Goal: Task Accomplishment & Management: Manage account settings

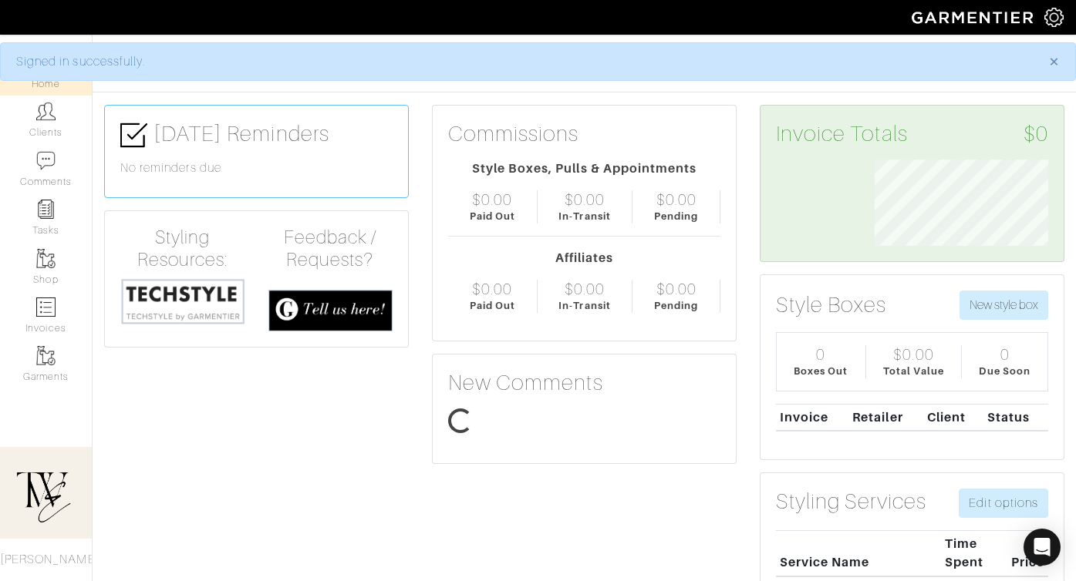
scroll to position [86, 197]
click at [50, 139] on link "Clients" at bounding box center [46, 120] width 92 height 49
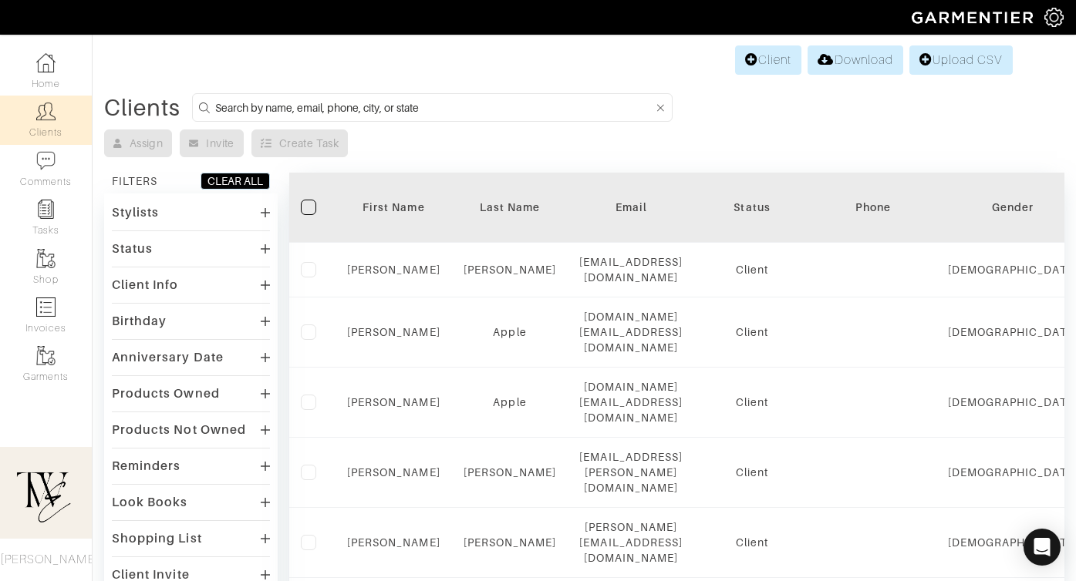
click at [377, 204] on div "First Name" at bounding box center [393, 207] width 93 height 15
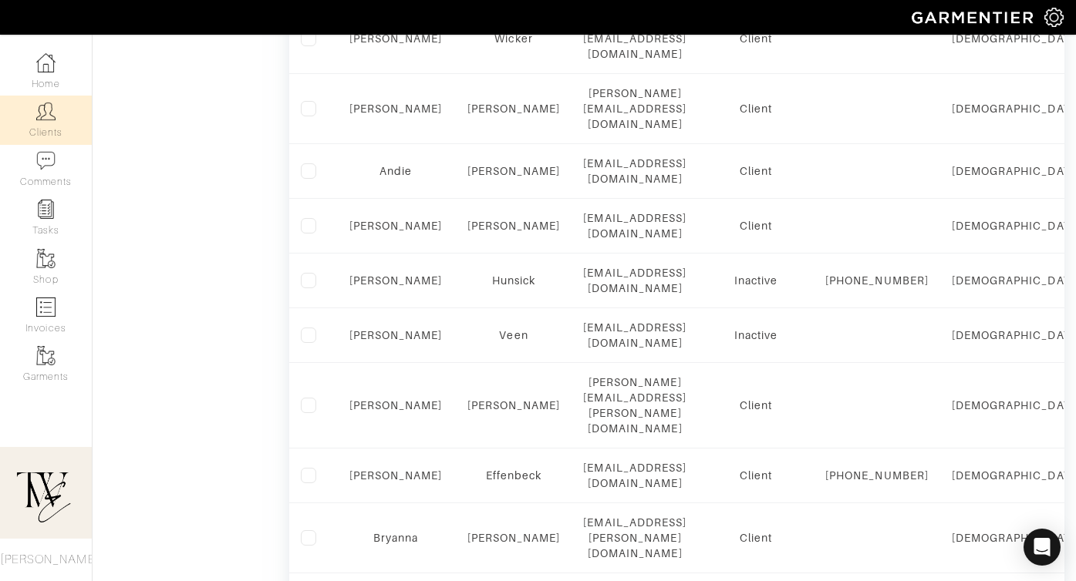
scroll to position [1059, 0]
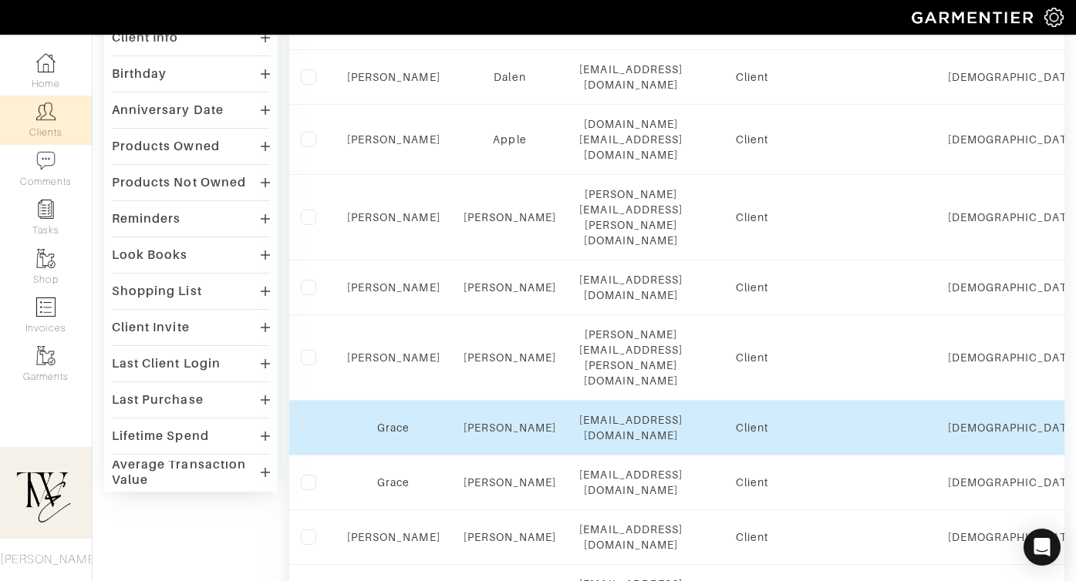
scroll to position [201, 0]
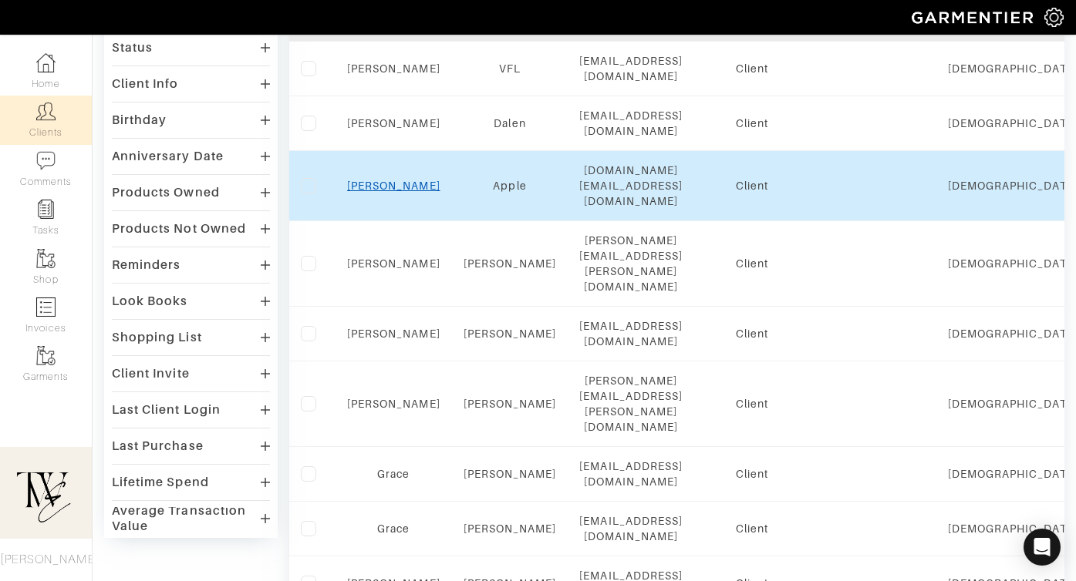
click at [395, 180] on link "Emilie" at bounding box center [393, 186] width 93 height 12
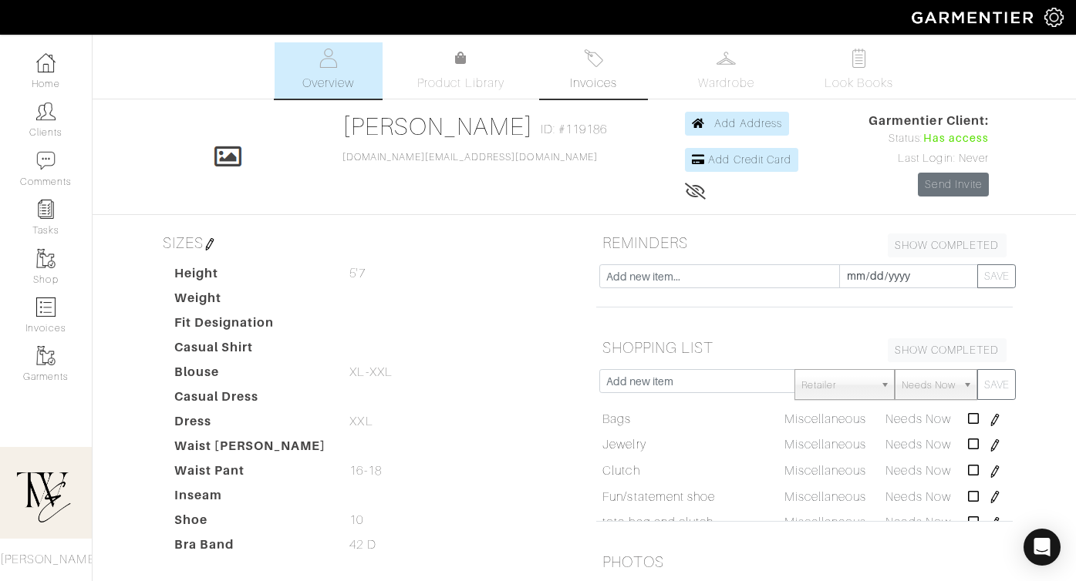
click at [585, 47] on link "Invoices" at bounding box center [594, 70] width 108 height 56
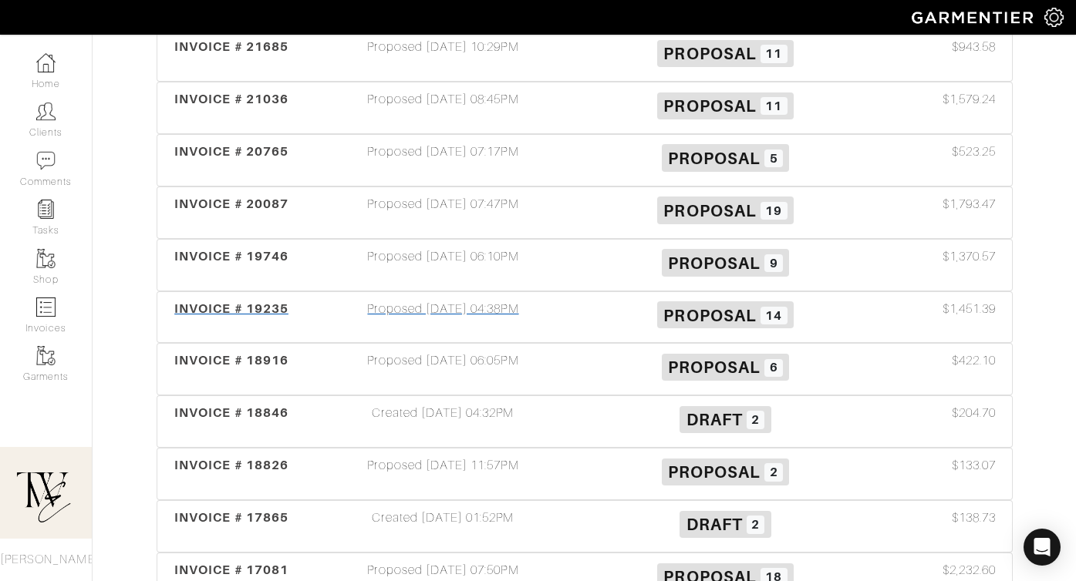
scroll to position [529, 0]
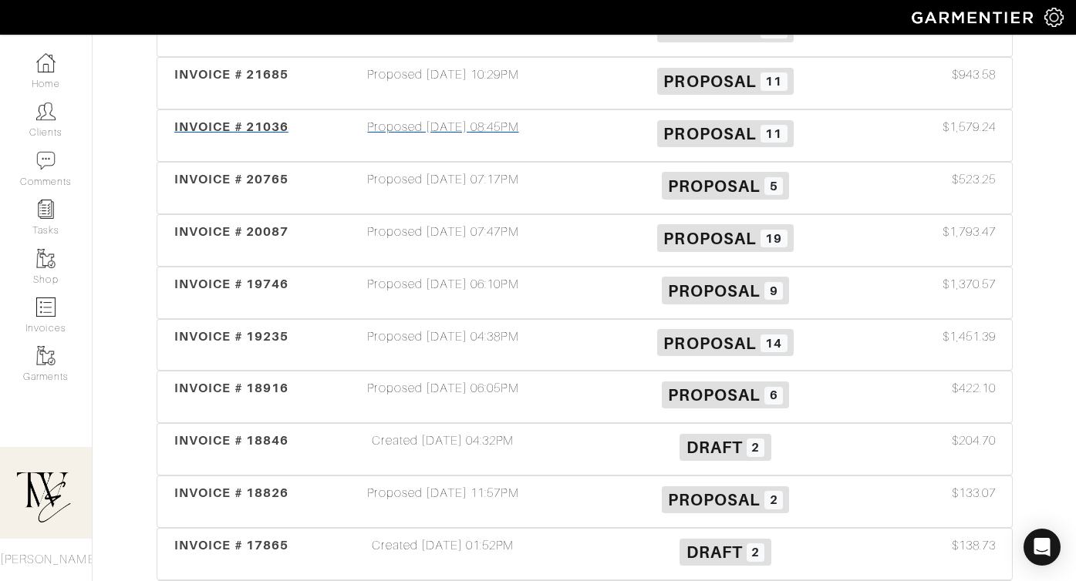
click at [224, 140] on div "INVOICE # 21036" at bounding box center [231, 135] width 141 height 35
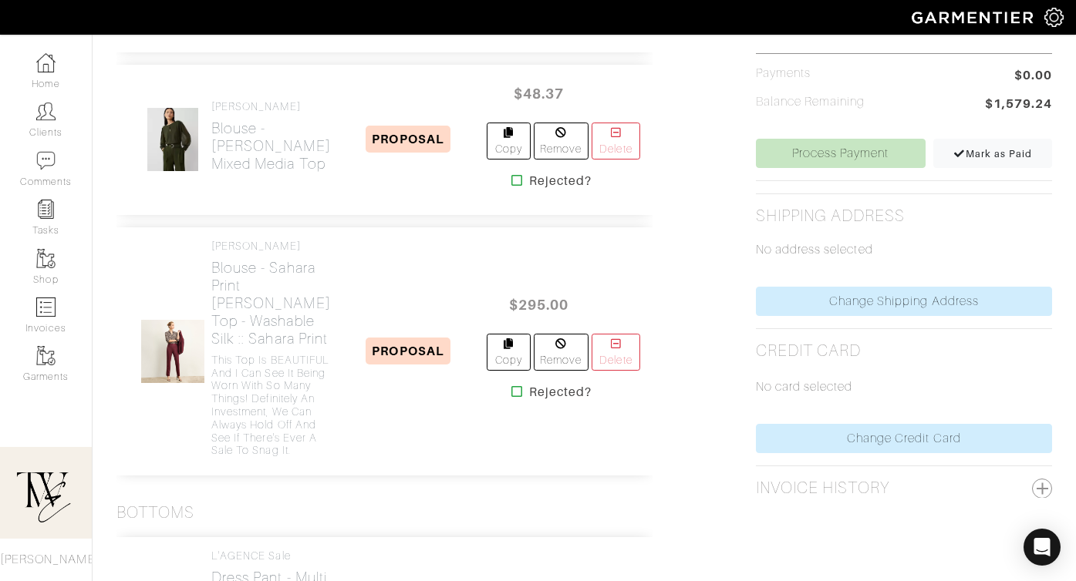
scroll to position [214, 0]
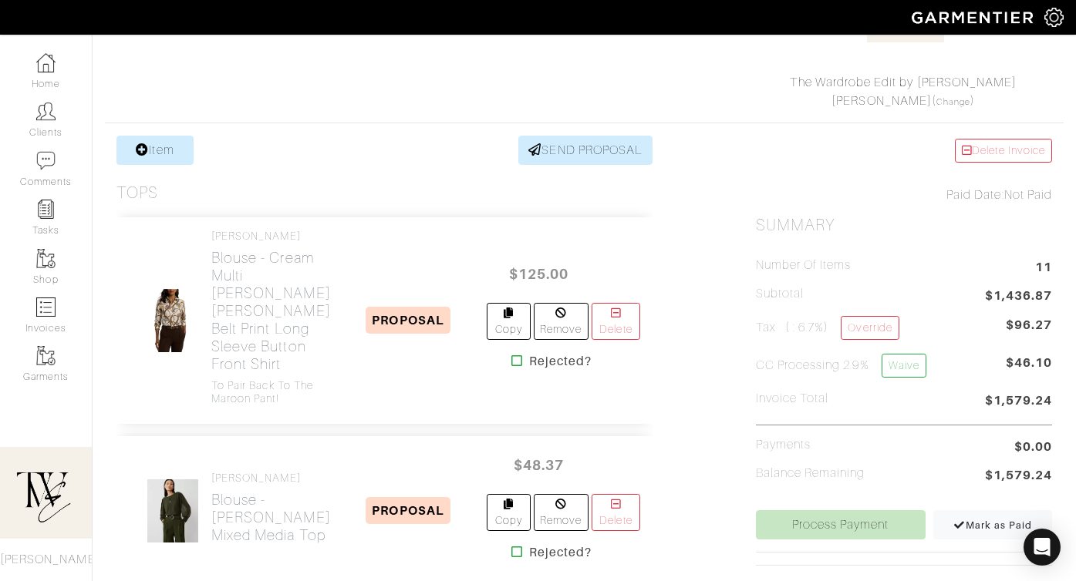
scroll to position [529, 0]
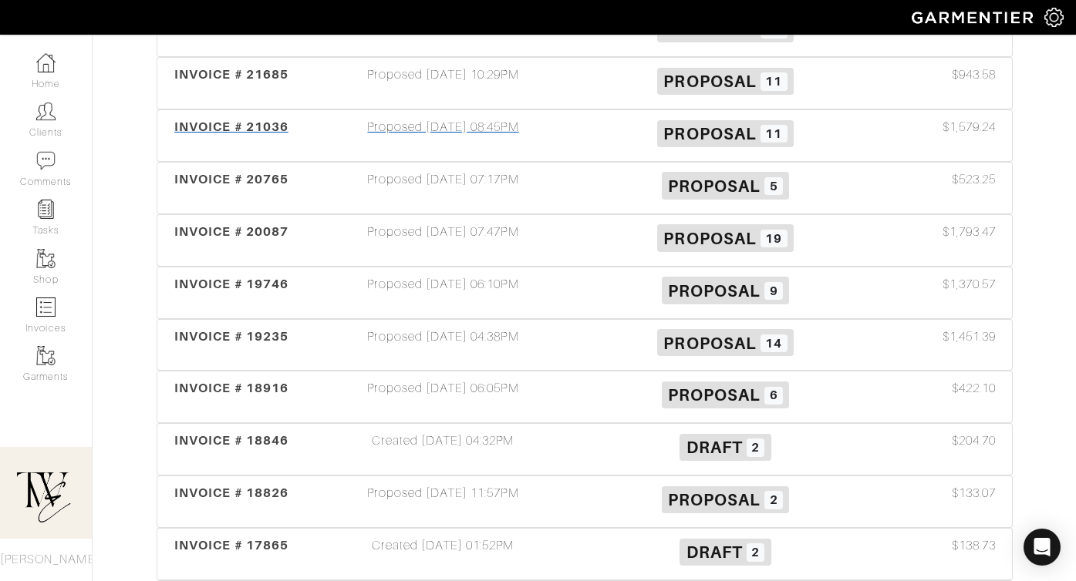
click at [274, 120] on span "INVOICE # 21036" at bounding box center [231, 127] width 114 height 15
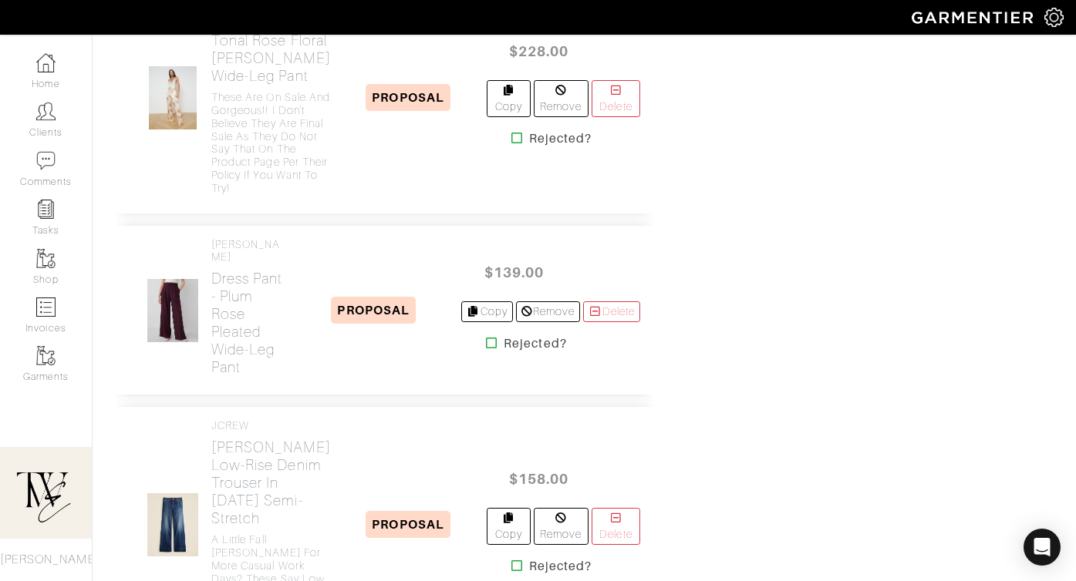
scroll to position [850, 0]
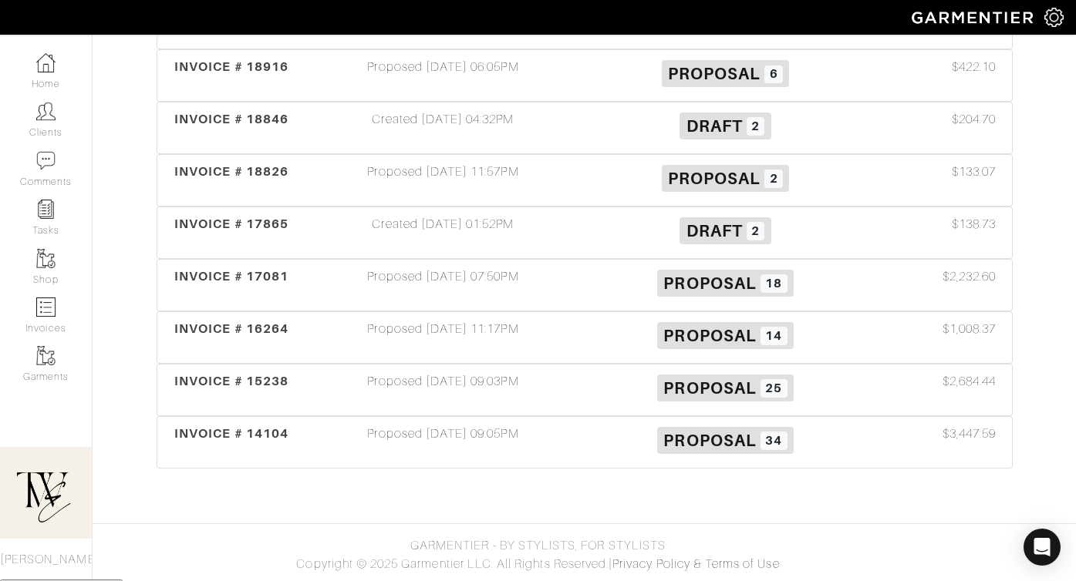
scroll to position [529, 0]
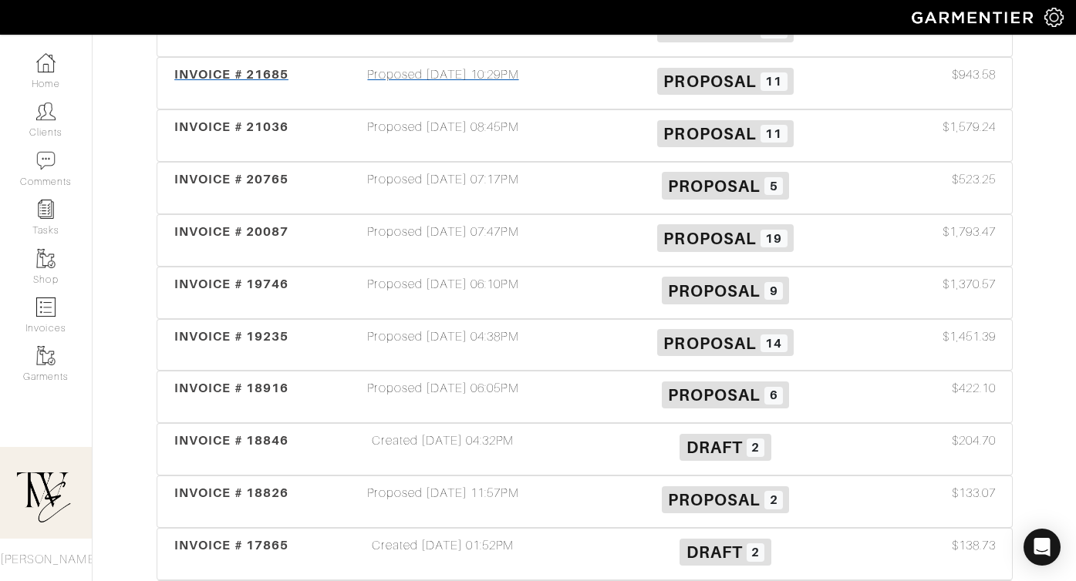
click at [211, 81] on span "INVOICE # 21685" at bounding box center [231, 74] width 114 height 15
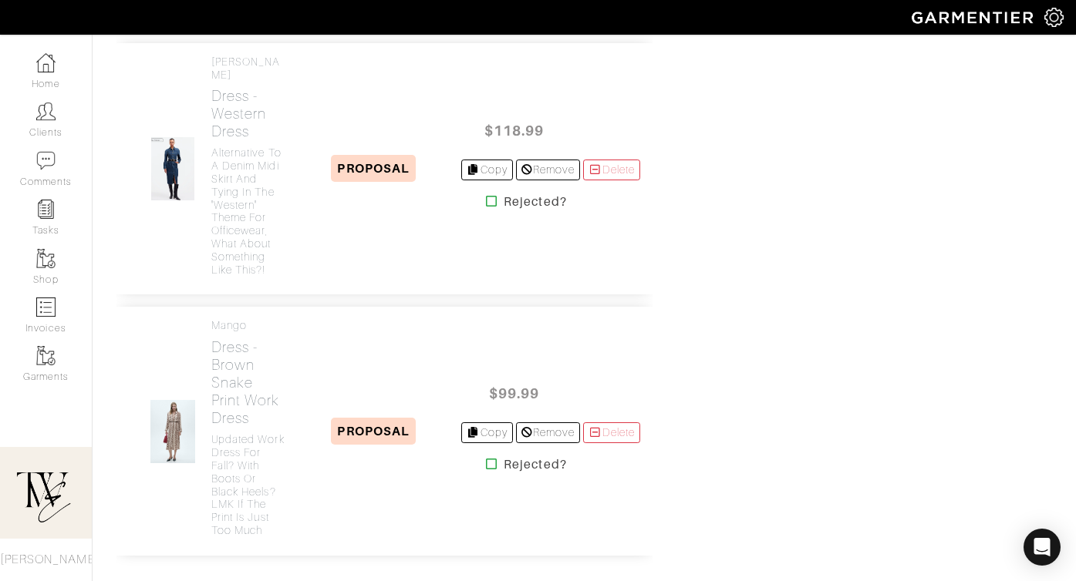
scroll to position [2618, 0]
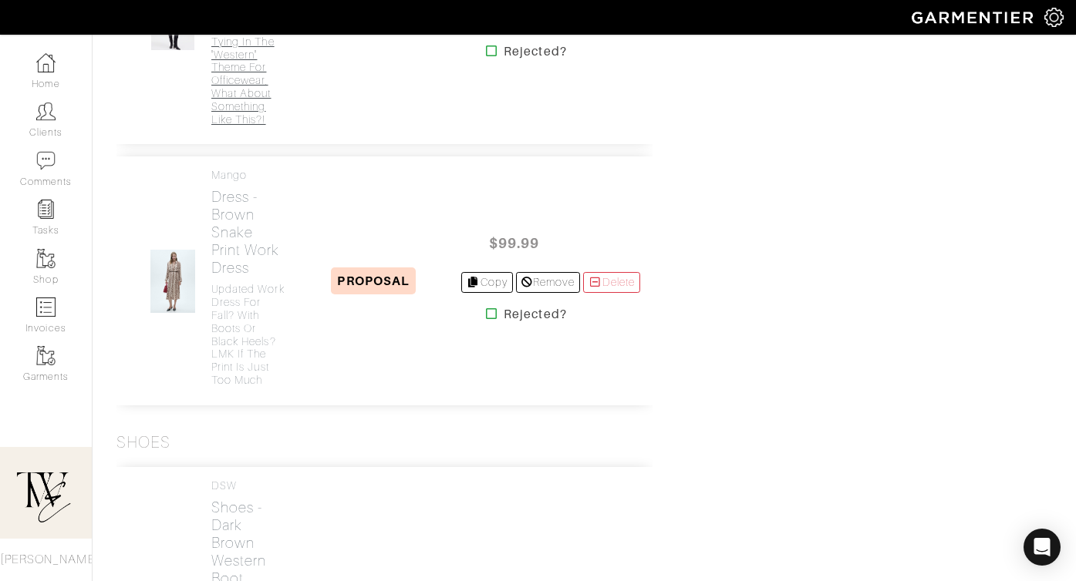
click at [258, 126] on link "[PERSON_NAME] Dress - Western Dress Alternative to a denim midi skirt and tying…" at bounding box center [248, 15] width 75 height 221
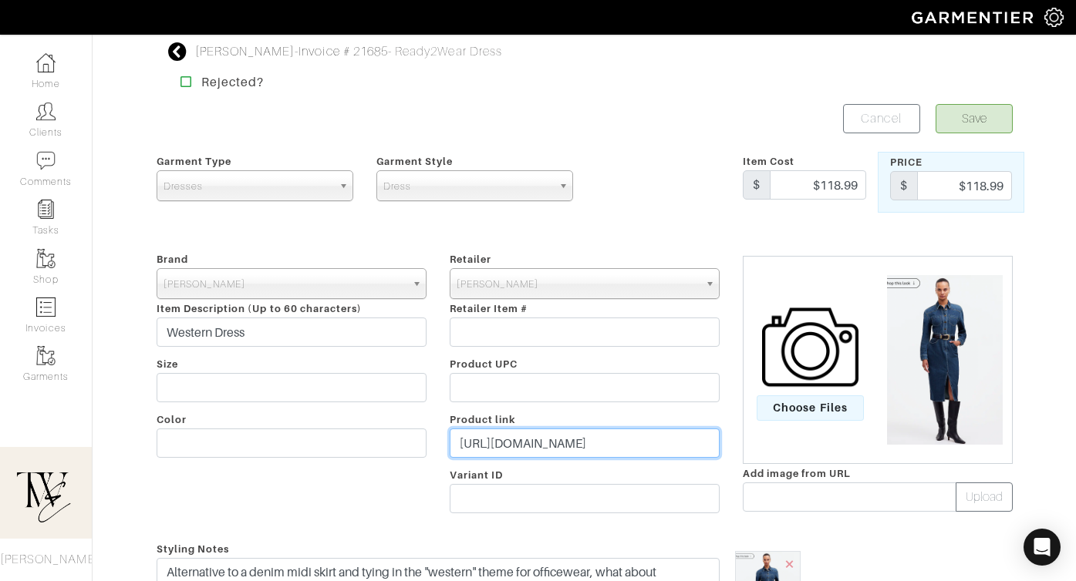
click at [596, 446] on input "[URL][DOMAIN_NAME]" at bounding box center [585, 443] width 270 height 29
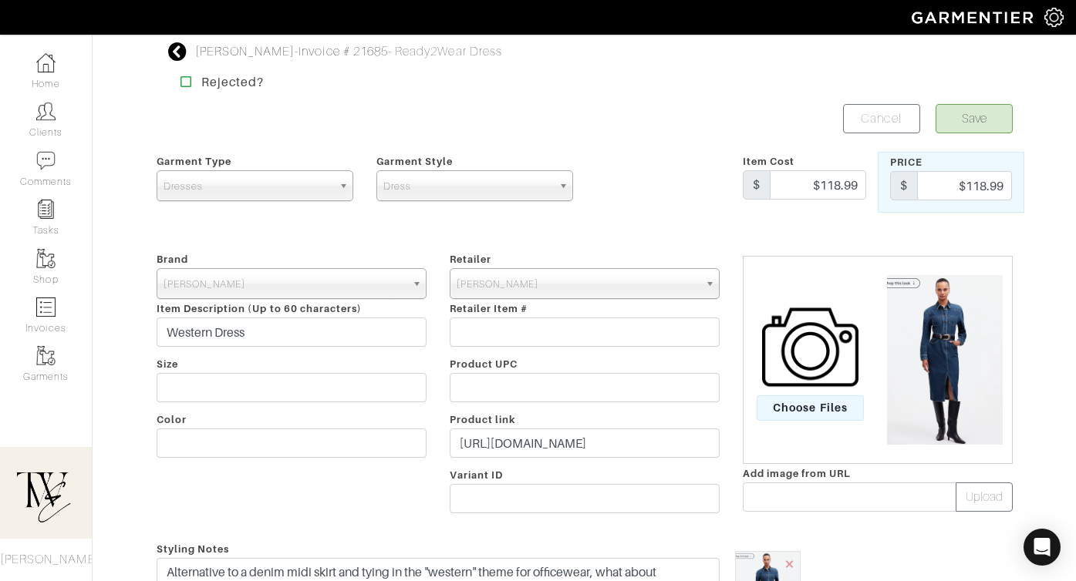
click at [569, 199] on b at bounding box center [565, 185] width 14 height 29
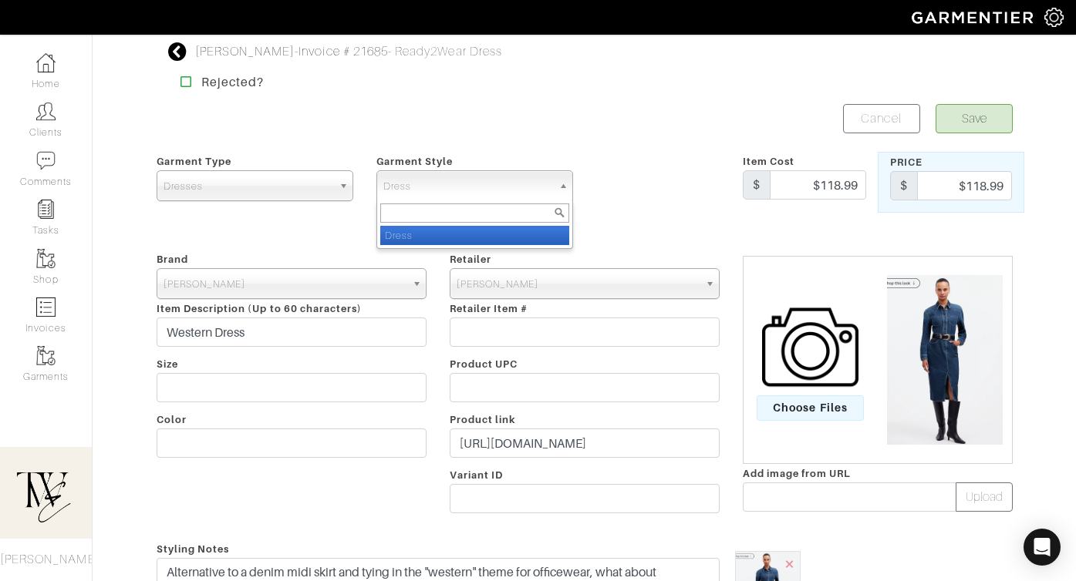
click at [661, 164] on div at bounding box center [657, 182] width 146 height 61
